Goal: Task Accomplishment & Management: Manage account settings

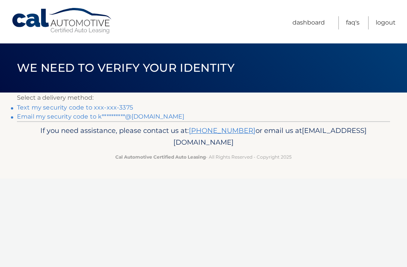
click at [64, 106] on link "Text my security code to xxx-xxx-3375" at bounding box center [75, 107] width 116 height 7
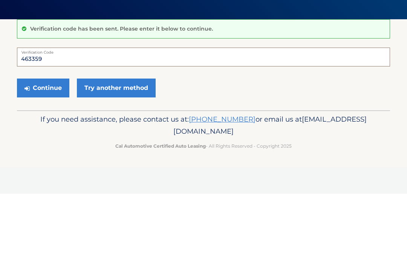
type input "463359"
click at [42, 152] on button "Continue" at bounding box center [43, 161] width 52 height 19
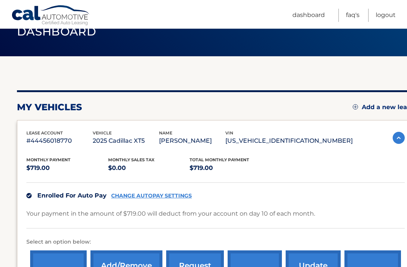
scroll to position [37, 0]
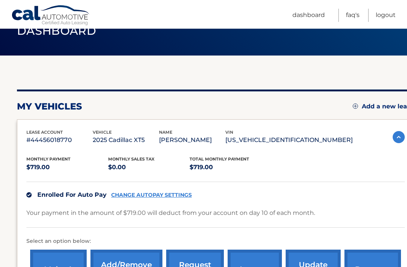
click at [139, 192] on link "CHANGE AUTOPAY SETTINGS" at bounding box center [151, 195] width 81 height 6
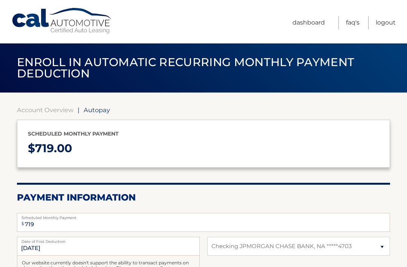
select select "OWVjZDlmOTktZWU0ZS00MjA4LTk1ZGMtNTNjMTQ0OTRlN2Y0"
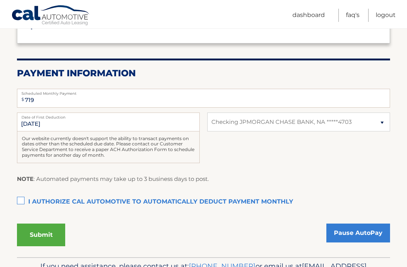
scroll to position [123, 0]
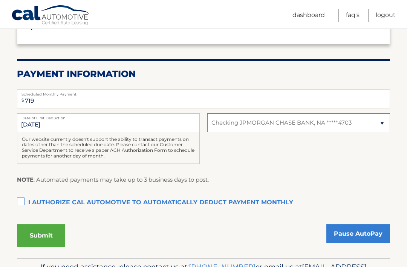
click at [378, 121] on select "Select Bank Account Checking JPMORGAN CHASE BANK, NA *****4703" at bounding box center [298, 122] width 183 height 19
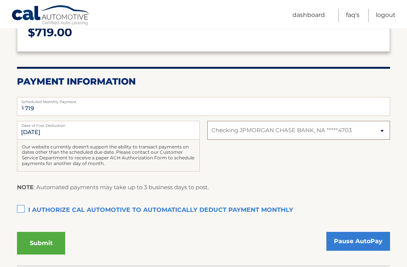
scroll to position [145, 0]
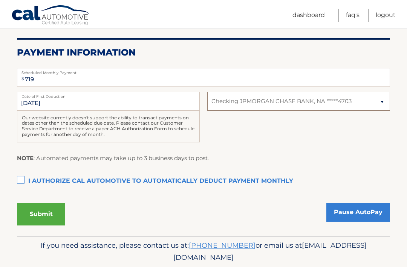
click at [378, 103] on select "Select Bank Account Checking JPMORGAN CHASE BANK, NA *****4703" at bounding box center [298, 101] width 183 height 19
select select
click at [380, 100] on select "Select Bank Account Checking JPMORGAN CHASE BANK, NA *****4703" at bounding box center [298, 101] width 183 height 19
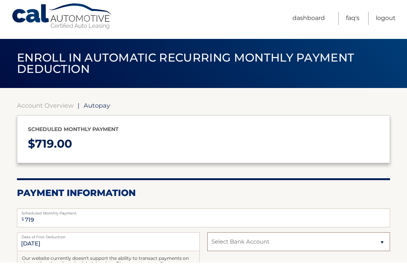
scroll to position [5, 0]
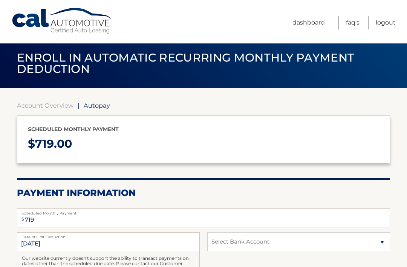
click at [95, 103] on span "Autopay" at bounding box center [97, 105] width 26 height 8
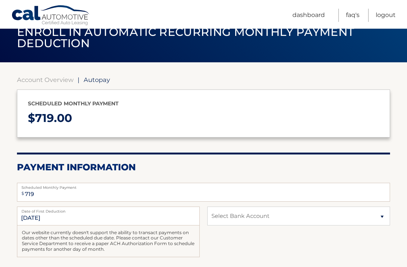
scroll to position [0, 0]
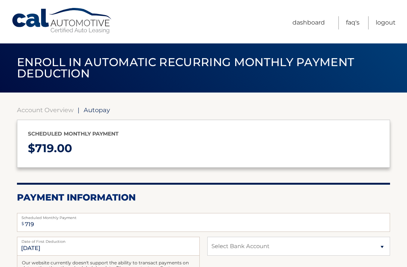
click at [303, 23] on link "Dashboard" at bounding box center [309, 22] width 32 height 13
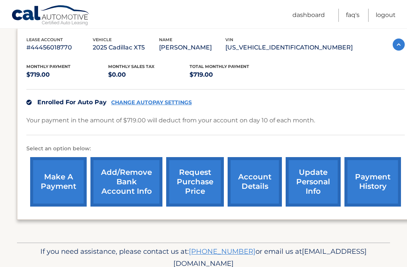
scroll to position [136, 0]
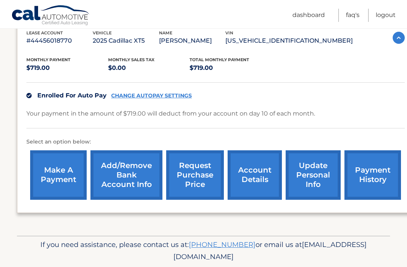
click at [118, 170] on link "Add/Remove bank account info" at bounding box center [126, 174] width 72 height 49
